Goal: Navigation & Orientation: Understand site structure

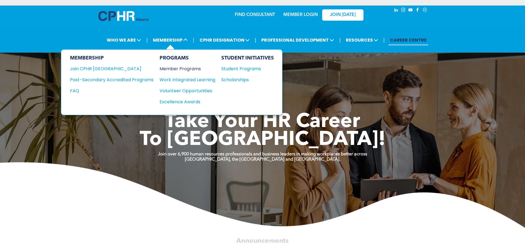
click at [177, 68] on div "Member Programs" at bounding box center [185, 68] width 50 height 7
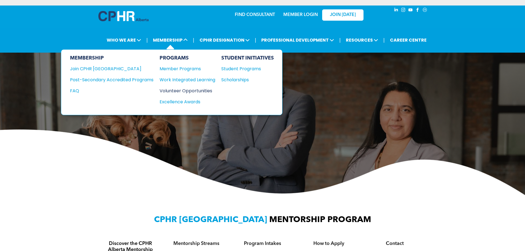
click at [196, 93] on div "Volunteer Opportunities" at bounding box center [185, 90] width 50 height 7
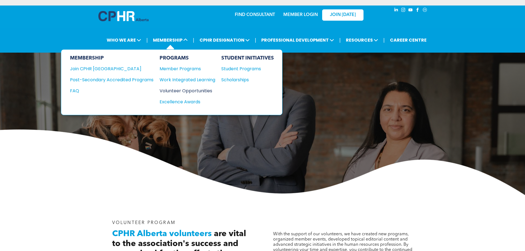
click at [186, 89] on div "Volunteer Opportunities" at bounding box center [185, 90] width 50 height 7
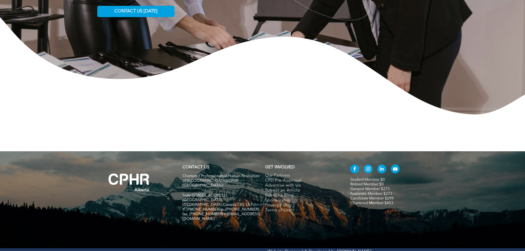
scroll to position [903, 0]
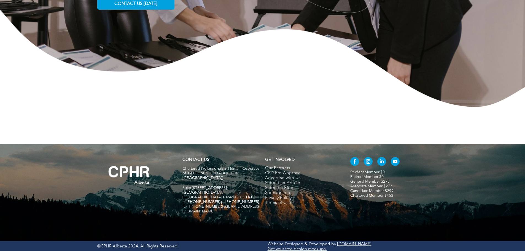
click at [282, 168] on span "Our Partners" at bounding box center [277, 168] width 25 height 5
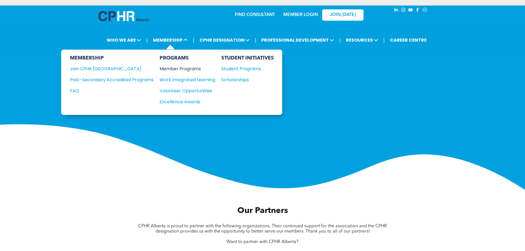
click at [181, 68] on div "Member Programs" at bounding box center [185, 68] width 50 height 7
